Goal: Book appointment/travel/reservation

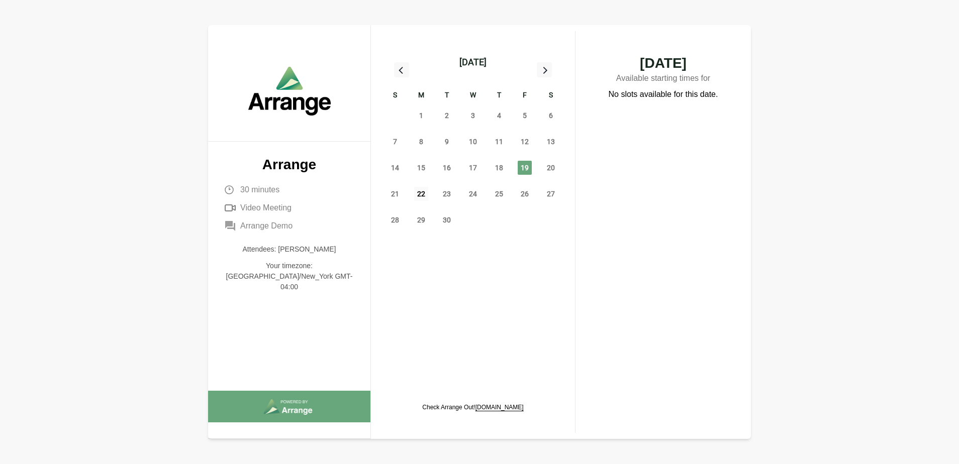
click at [418, 198] on span "22" at bounding box center [421, 194] width 14 height 14
click at [543, 71] on icon at bounding box center [544, 69] width 13 height 13
click at [540, 65] on icon at bounding box center [544, 69] width 13 height 13
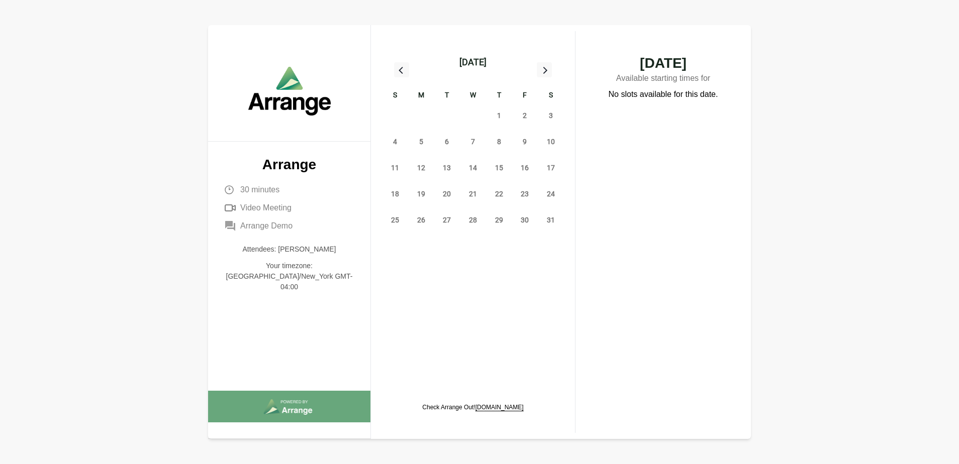
click at [540, 65] on icon at bounding box center [544, 69] width 13 height 13
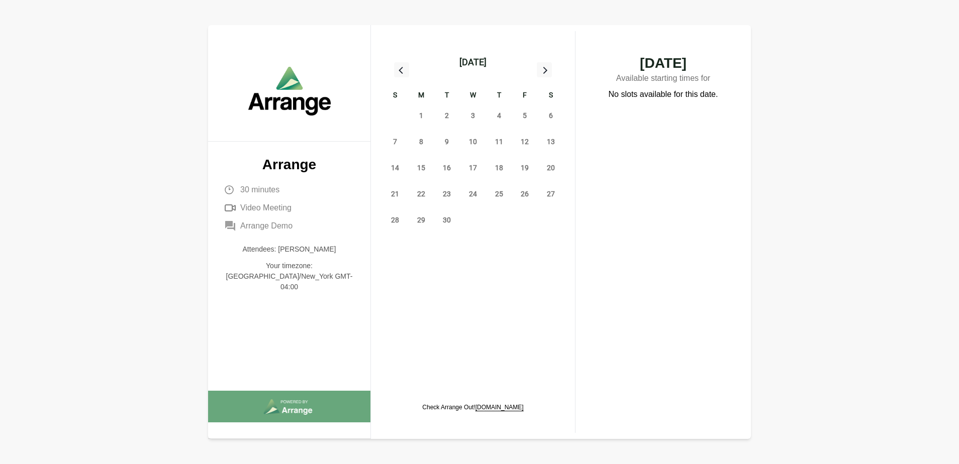
click at [540, 65] on icon at bounding box center [544, 69] width 13 height 13
click at [394, 69] on div at bounding box center [401, 69] width 15 height 15
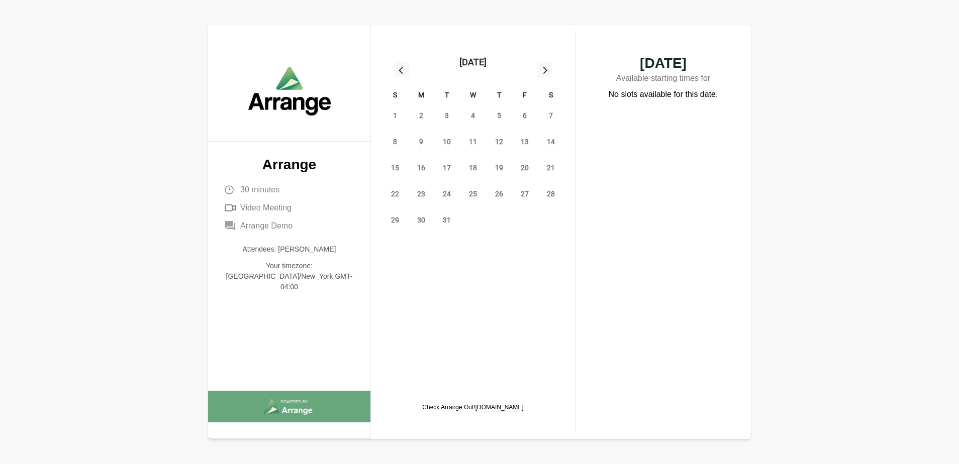
click at [394, 69] on div at bounding box center [401, 69] width 15 height 15
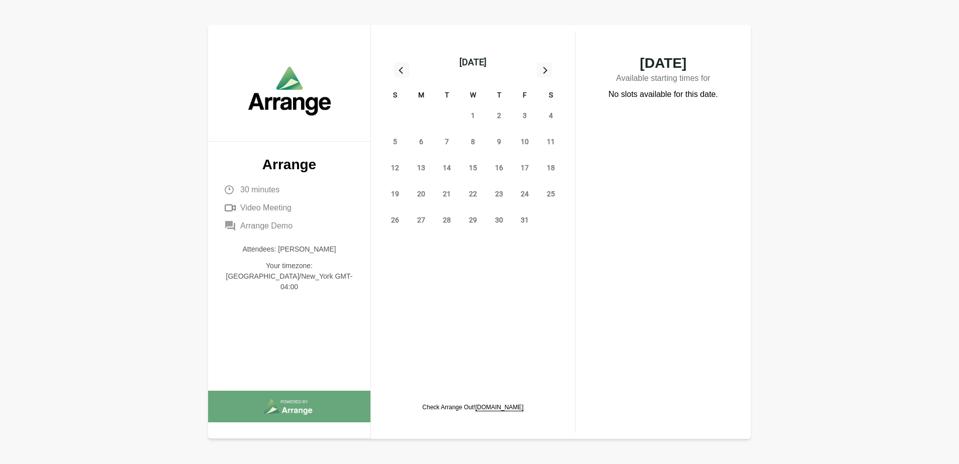
click at [394, 69] on div at bounding box center [401, 69] width 15 height 15
click at [546, 71] on icon at bounding box center [545, 70] width 4 height 7
click at [445, 197] on span "23" at bounding box center [447, 194] width 14 height 14
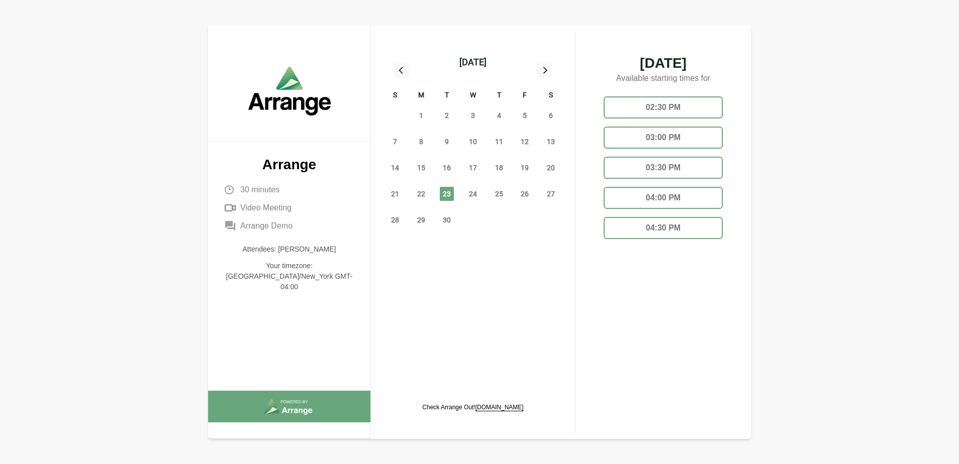
click at [413, 196] on div "22" at bounding box center [421, 194] width 26 height 26
click at [415, 196] on span "22" at bounding box center [421, 194] width 14 height 14
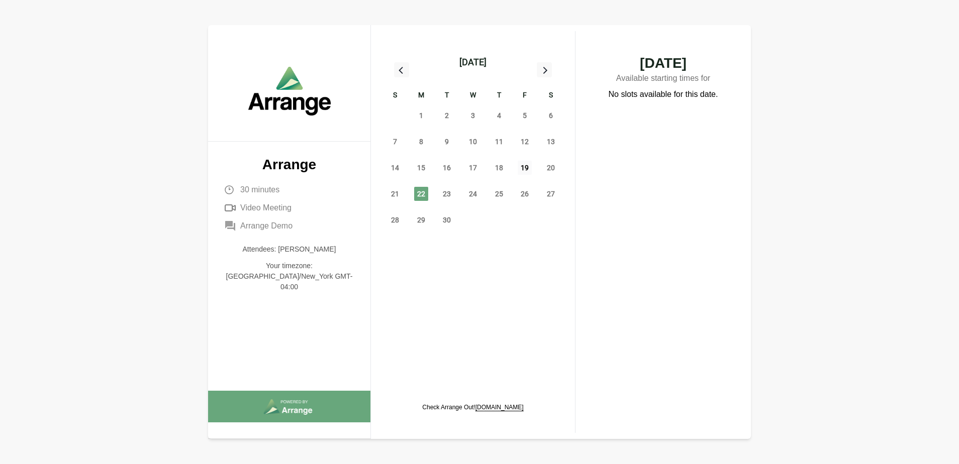
click at [529, 167] on span "19" at bounding box center [525, 168] width 14 height 14
click at [467, 198] on div "24" at bounding box center [473, 194] width 26 height 26
click at [468, 196] on span "24" at bounding box center [473, 194] width 14 height 14
click at [501, 195] on span "25" at bounding box center [499, 194] width 14 height 14
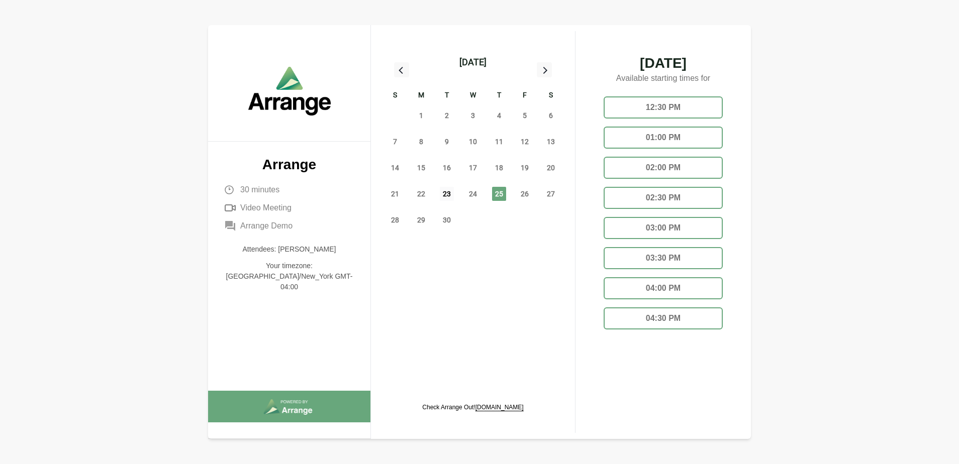
click at [445, 194] on span "23" at bounding box center [447, 194] width 14 height 14
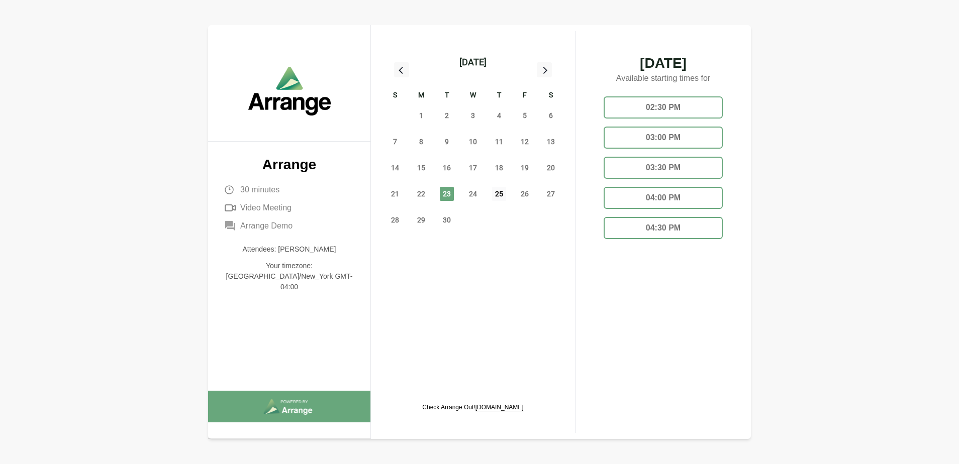
click at [497, 188] on span "25" at bounding box center [499, 194] width 14 height 14
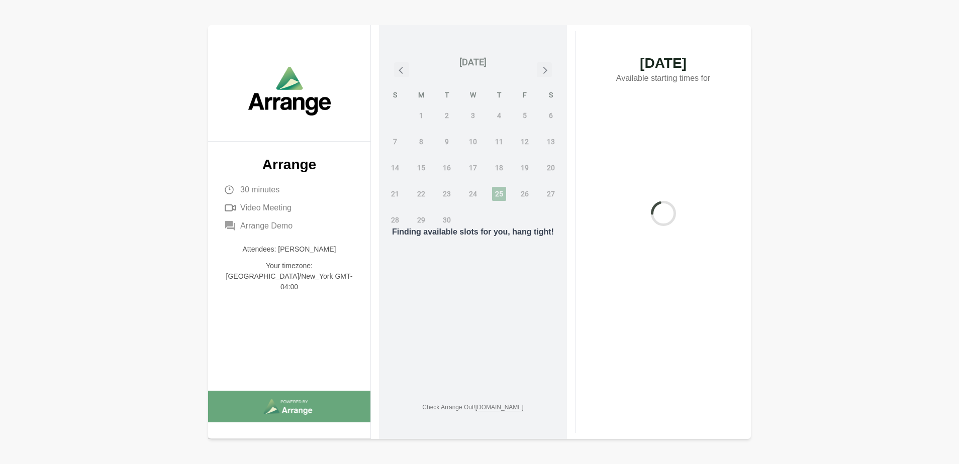
click at [469, 193] on div "Finding available slots for you, hang tight!" at bounding box center [473, 232] width 188 height 414
click at [490, 190] on div "Finding available slots for you, hang tight!" at bounding box center [473, 232] width 188 height 414
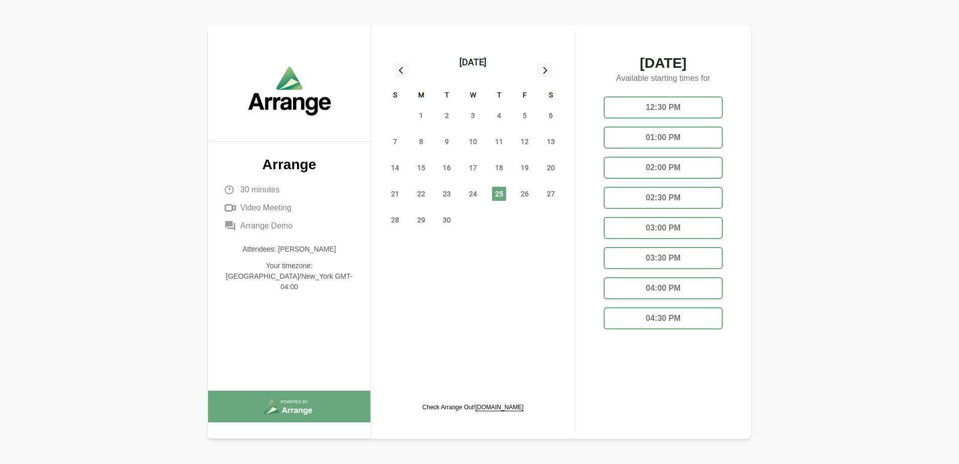
click at [497, 194] on span "25" at bounding box center [499, 194] width 14 height 14
click at [662, 167] on div "02:00 PM" at bounding box center [663, 168] width 119 height 22
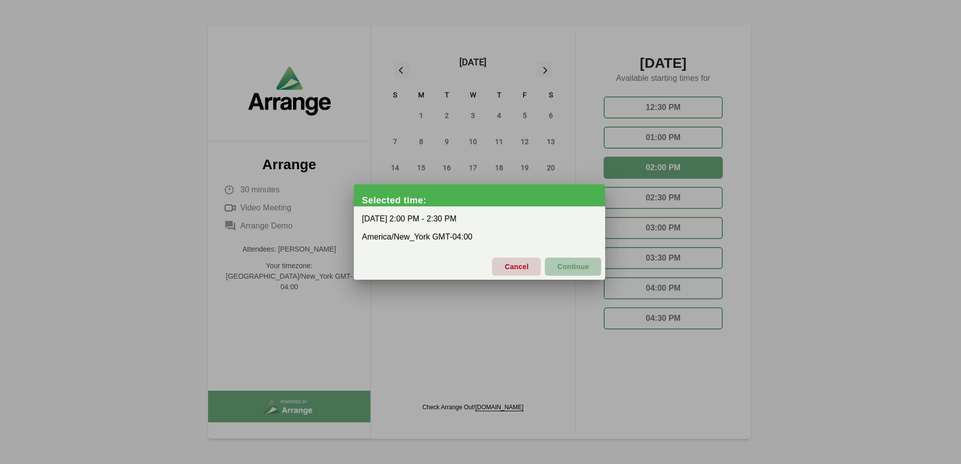
click at [577, 264] on span "Continue" at bounding box center [573, 266] width 32 height 21
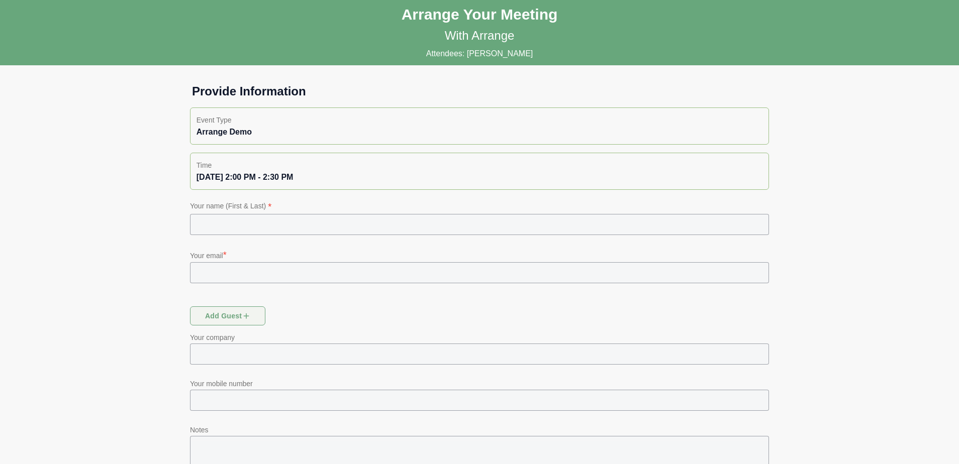
click at [405, 223] on input "text" at bounding box center [479, 224] width 579 height 21
drag, startPoint x: 401, startPoint y: 205, endPoint x: 391, endPoint y: 202, distance: 10.0
click at [393, 201] on p "Your name (First & Last) *" at bounding box center [479, 207] width 579 height 14
click at [384, 218] on input "*****" at bounding box center [479, 224] width 579 height 21
type input "**********"
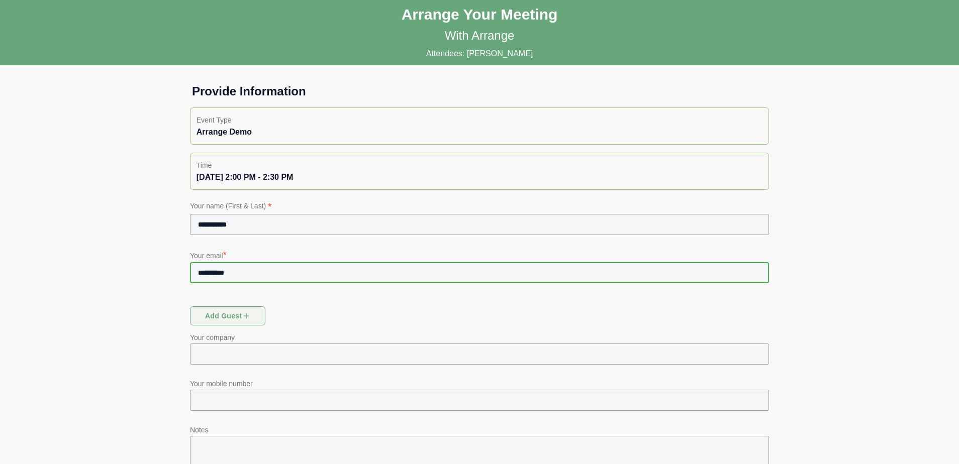
type input "**********"
click at [257, 354] on input "text" at bounding box center [479, 354] width 579 height 21
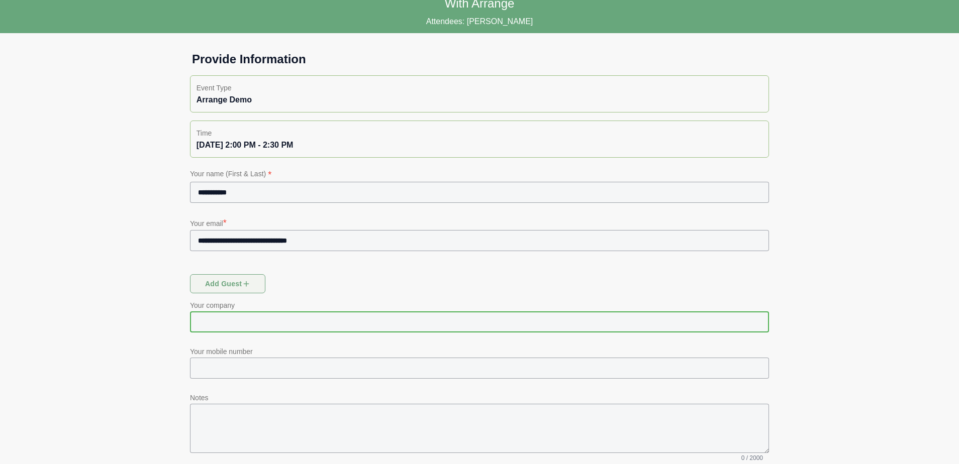
scroll to position [50, 0]
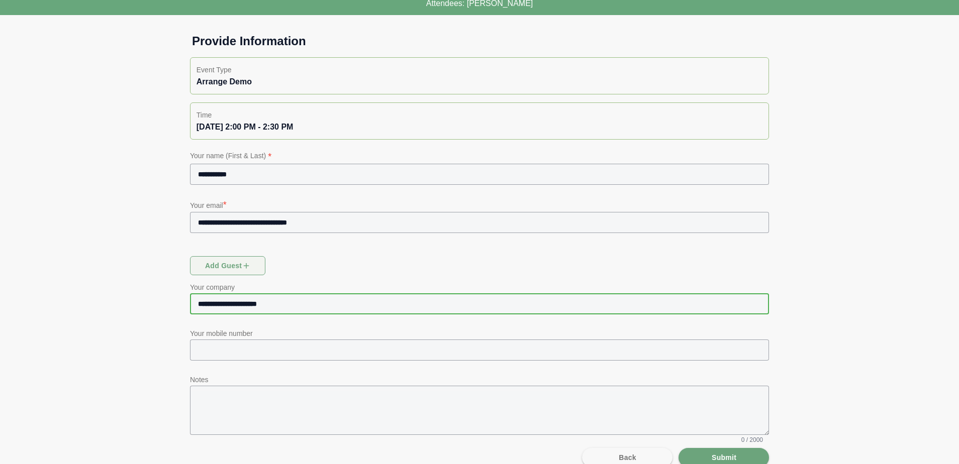
type input "**********"
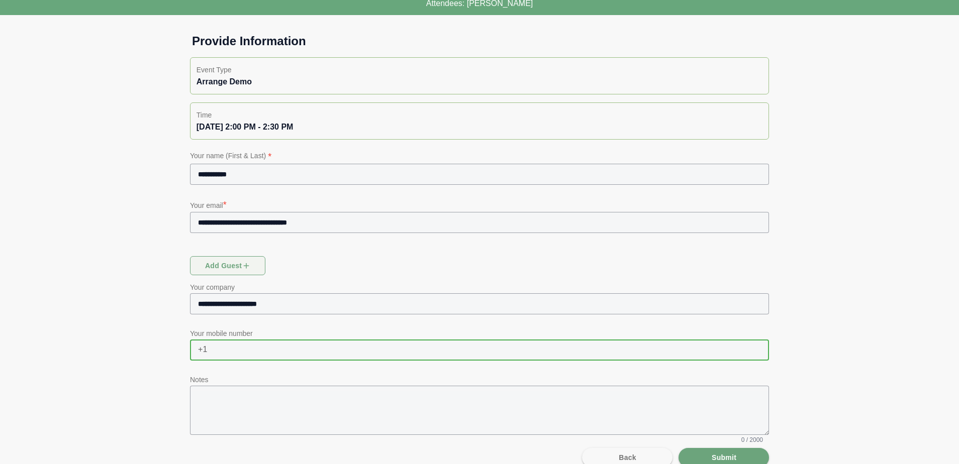
click at [257, 354] on input "text" at bounding box center [488, 350] width 561 height 21
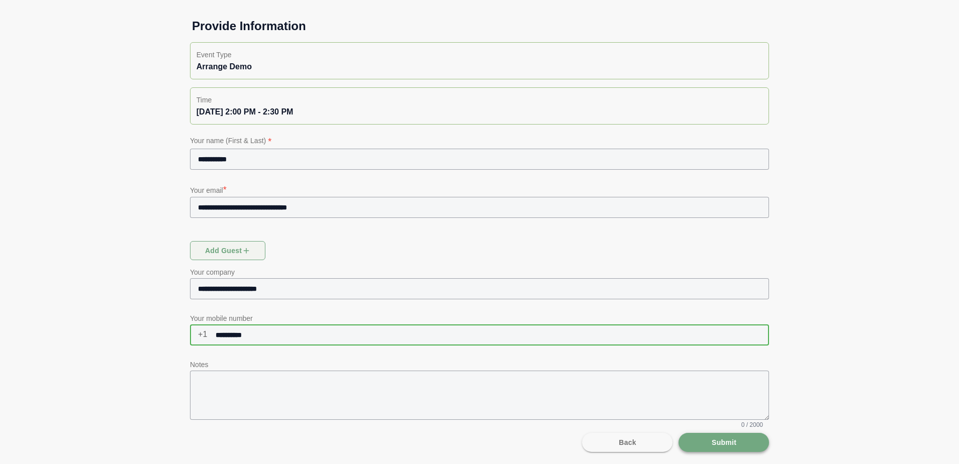
type input "**********"
click at [722, 440] on span "Submit" at bounding box center [723, 442] width 25 height 19
